Goal: Find specific page/section: Find specific page/section

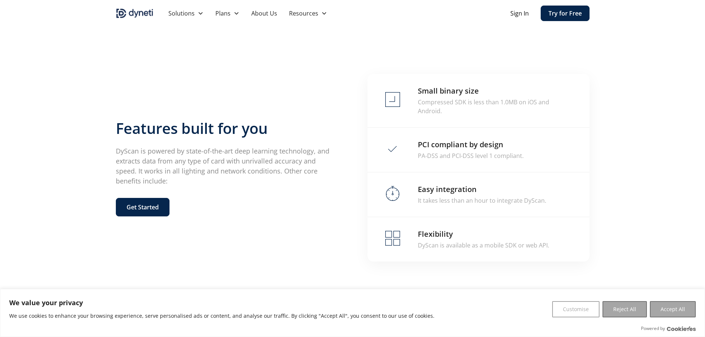
scroll to position [1450, 0]
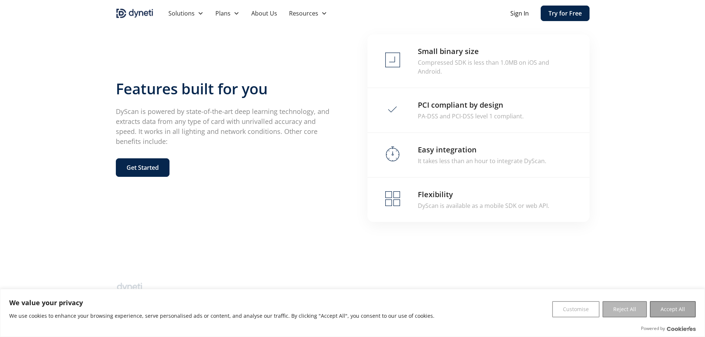
click at [619, 312] on button "Reject All" at bounding box center [624, 309] width 44 height 16
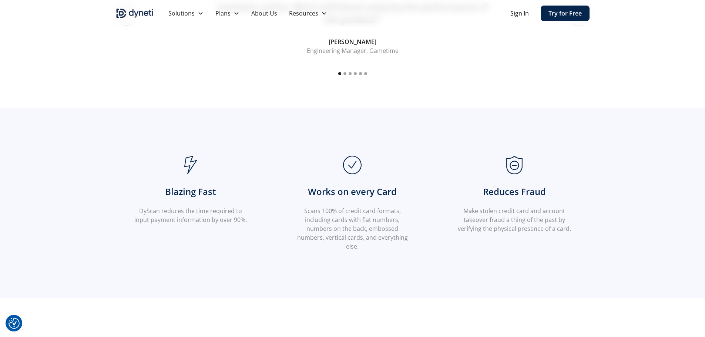
scroll to position [451, 0]
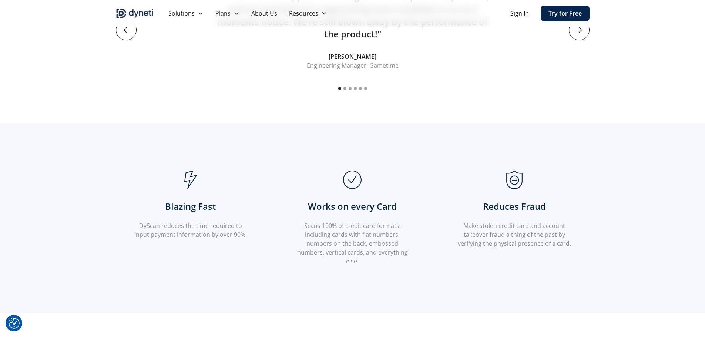
click at [261, 11] on link "About Us" at bounding box center [264, 13] width 38 height 27
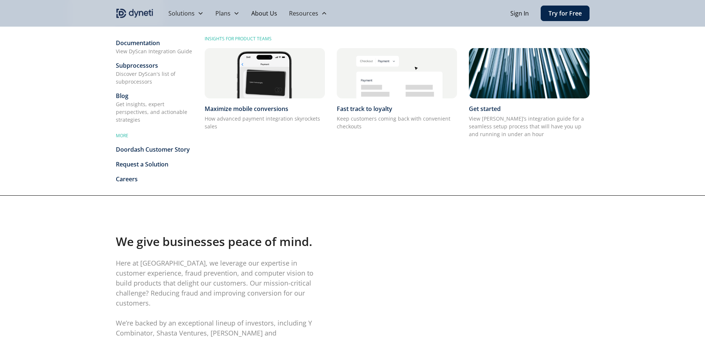
click at [307, 15] on div "Resources" at bounding box center [303, 13] width 29 height 9
click at [324, 14] on icon at bounding box center [324, 13] width 6 height 6
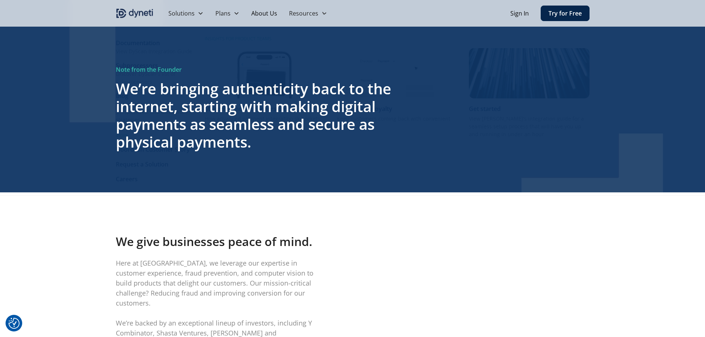
click at [324, 14] on icon at bounding box center [324, 13] width 7 height 7
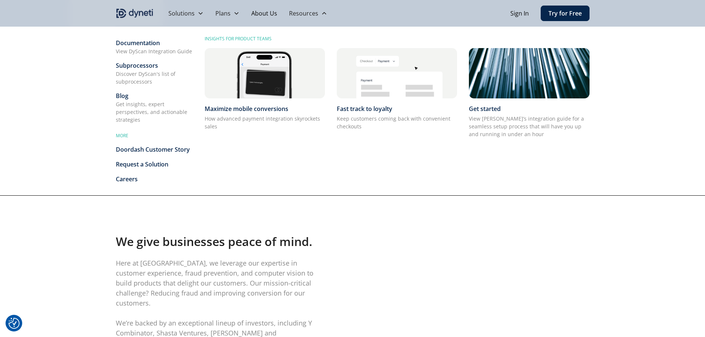
click at [133, 179] on div "Careers" at bounding box center [154, 179] width 77 height 9
